Goal: Information Seeking & Learning: Learn about a topic

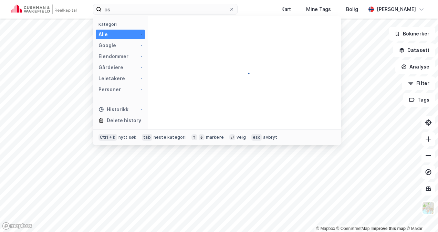
type input "o"
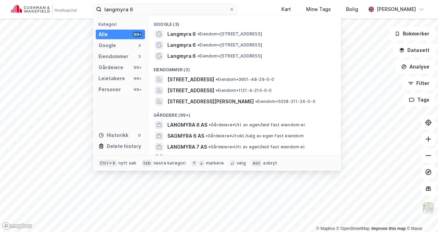
type input "langmyra 6"
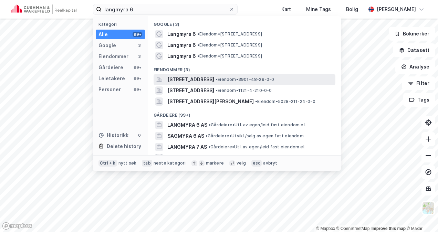
click at [214, 81] on span "[STREET_ADDRESS]" at bounding box center [190, 79] width 47 height 8
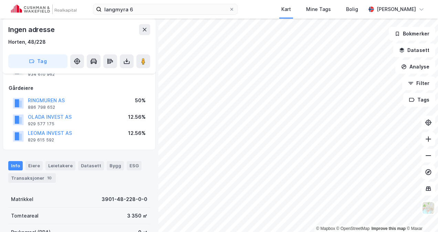
scroll to position [23, 0]
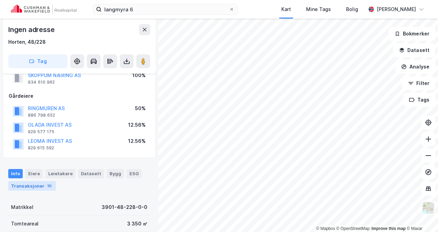
click at [29, 184] on div "Transaksjoner 10" at bounding box center [32, 186] width 48 height 10
